Goal: Task Accomplishment & Management: Manage account settings

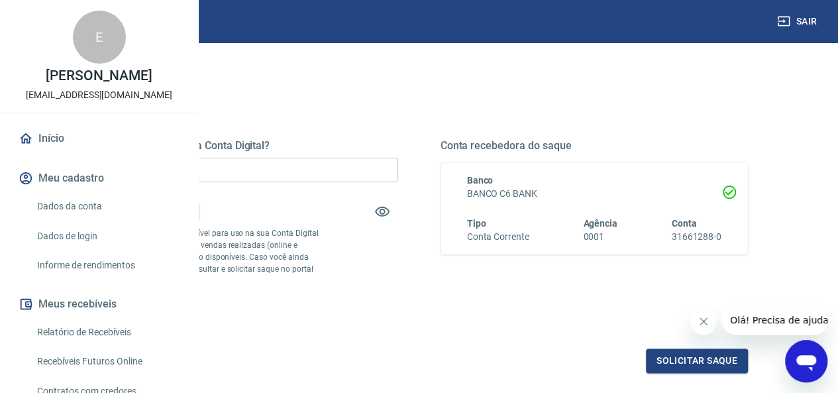
scroll to position [133, 0]
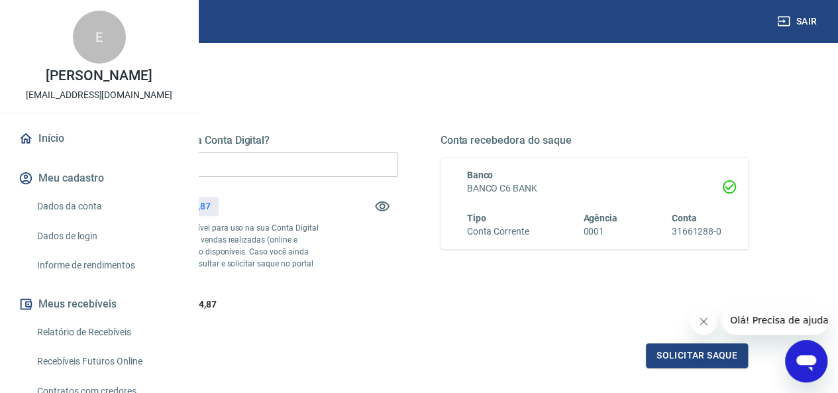
click at [371, 164] on input "R$ 0,00" at bounding box center [244, 164] width 308 height 25
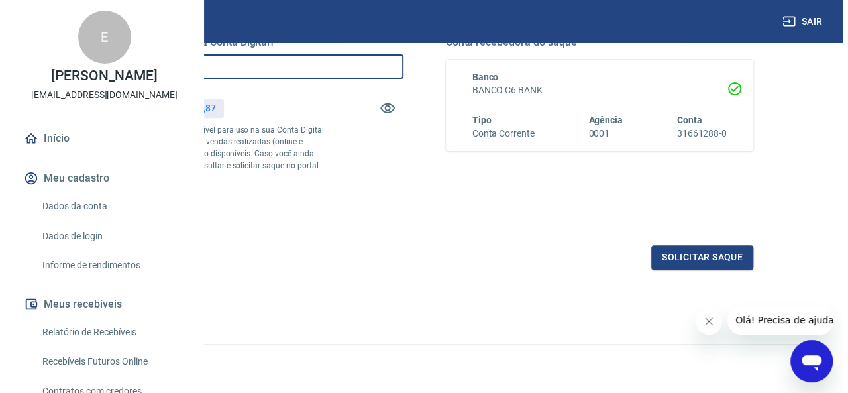
scroll to position [265, 0]
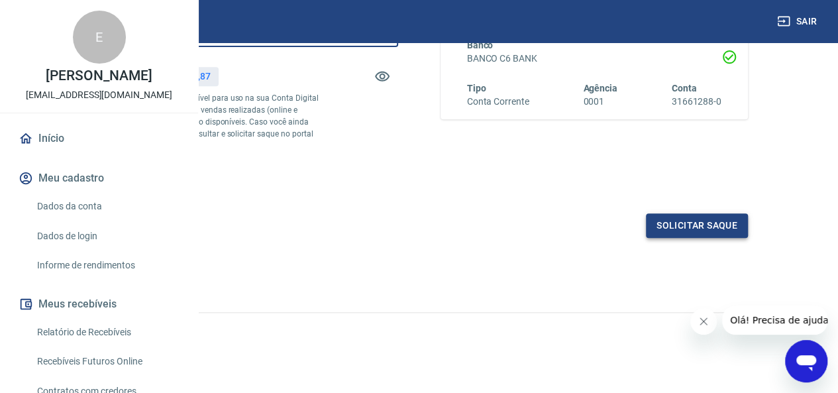
type input "R$ 1.264,87"
click at [691, 238] on button "Solicitar saque" at bounding box center [697, 225] width 102 height 25
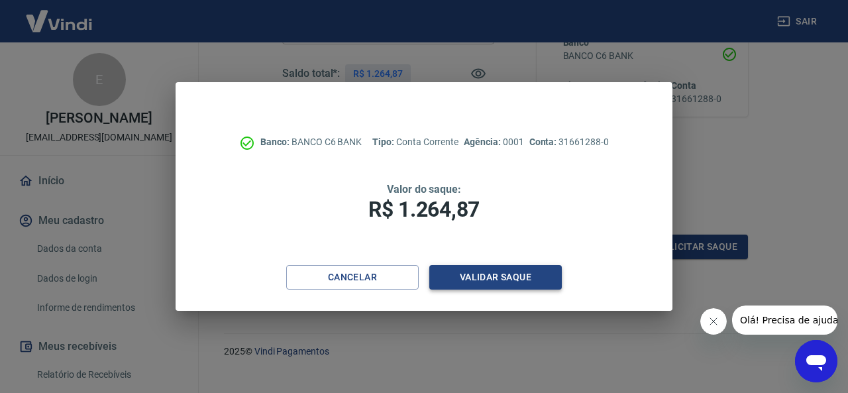
click at [478, 278] on button "Validar saque" at bounding box center [495, 277] width 133 height 25
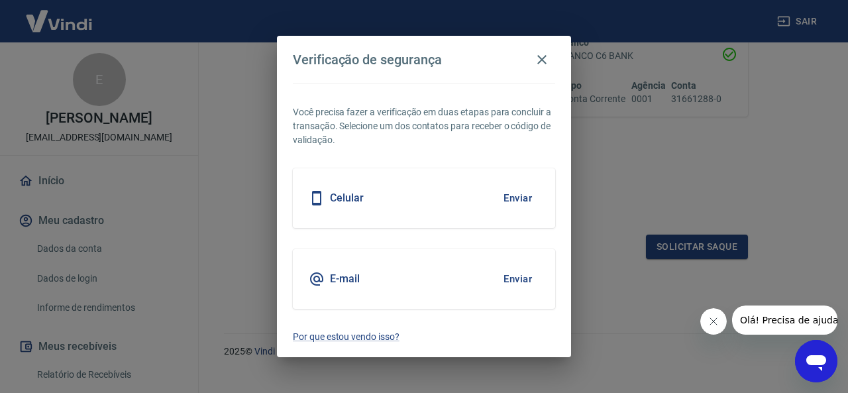
click at [510, 198] on button "Enviar" at bounding box center [517, 198] width 43 height 28
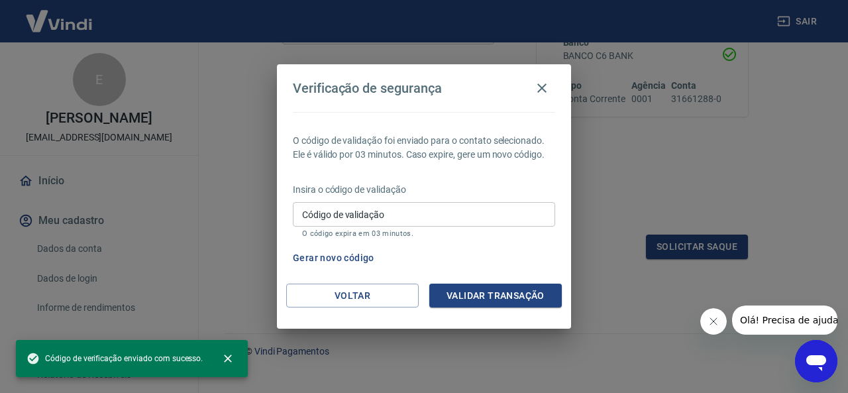
click at [407, 214] on input "Código de validação" at bounding box center [424, 214] width 262 height 25
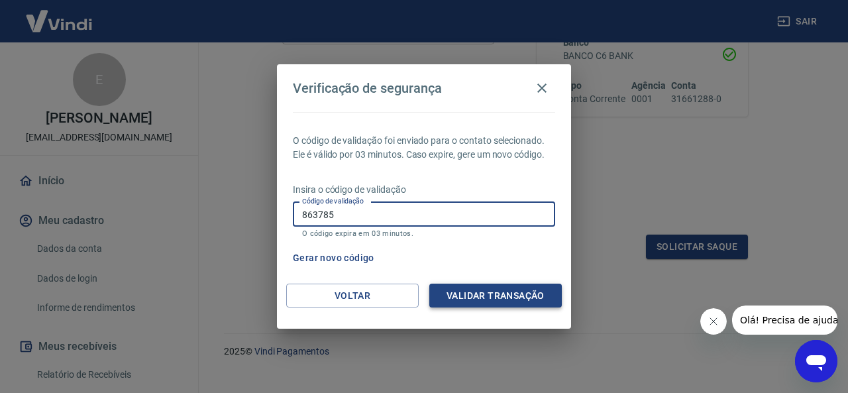
type input "863785"
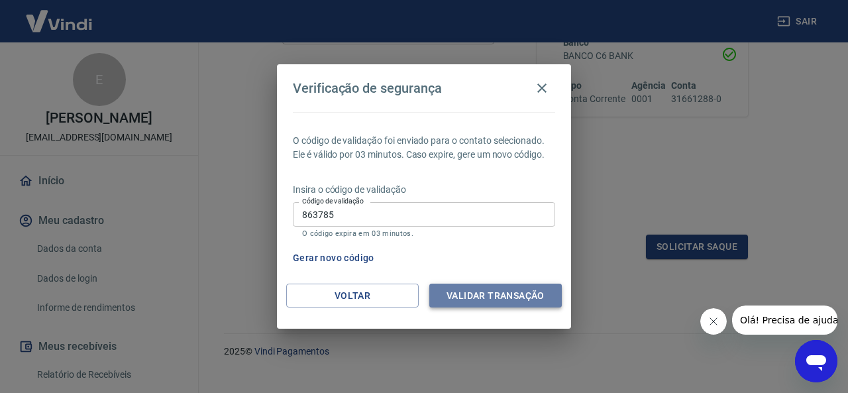
click at [480, 295] on button "Validar transação" at bounding box center [495, 296] width 133 height 25
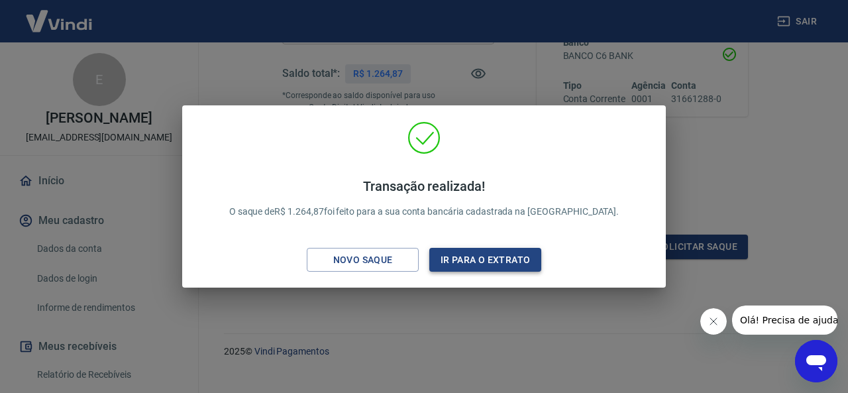
click at [461, 259] on button "Ir para o extrato" at bounding box center [485, 260] width 112 height 25
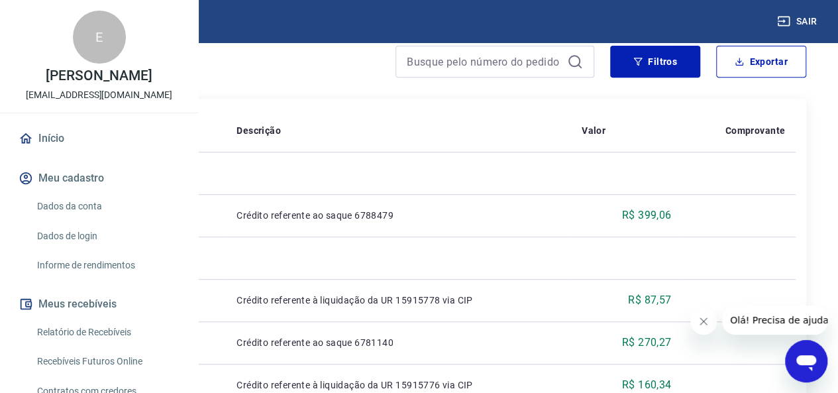
scroll to position [314, 0]
